Goal: Task Accomplishment & Management: Complete application form

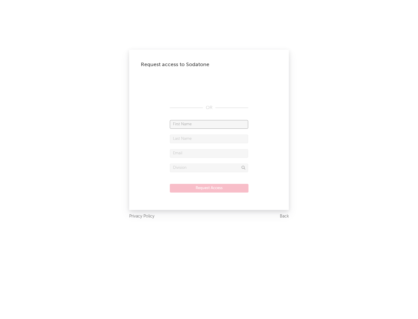
click at [209, 124] on input "text" at bounding box center [209, 124] width 78 height 9
type input "[PERSON_NAME]"
click at [209, 139] on input "text" at bounding box center [209, 139] width 78 height 9
type input "[PERSON_NAME]"
click at [209, 153] on input "text" at bounding box center [209, 153] width 78 height 9
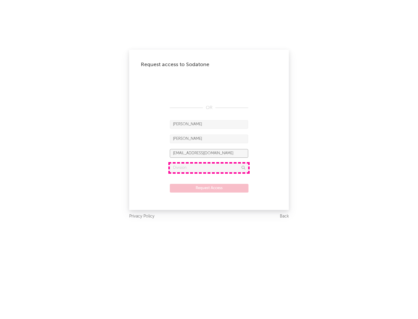
type input "[EMAIL_ADDRESS][DOMAIN_NAME]"
click at [209, 168] on input "text" at bounding box center [209, 168] width 78 height 9
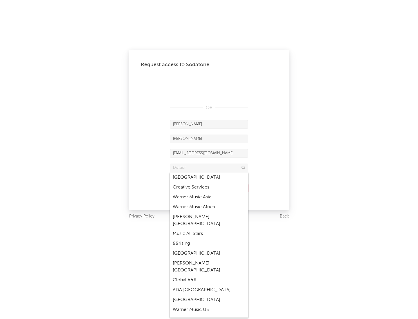
click at [209, 229] on div "Music All Stars" at bounding box center [209, 234] width 78 height 10
type input "Music All Stars"
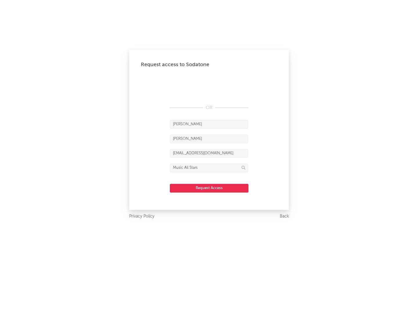
click at [209, 188] on button "Request Access" at bounding box center [209, 188] width 79 height 9
